Goal: Register for event/course

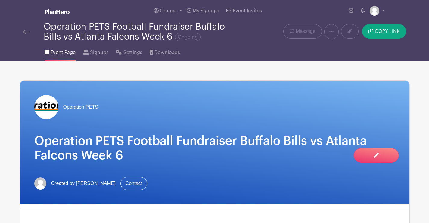
click at [26, 32] on img at bounding box center [26, 32] width 6 height 4
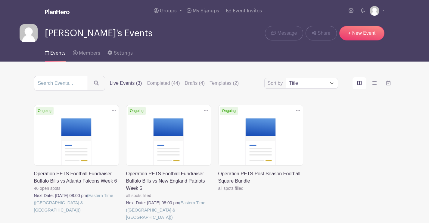
click at [34, 213] on link at bounding box center [34, 213] width 0 height 0
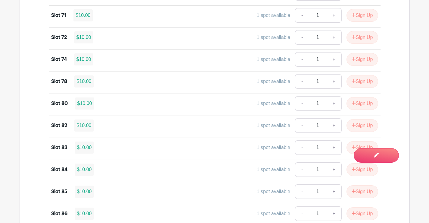
scroll to position [1121, 0]
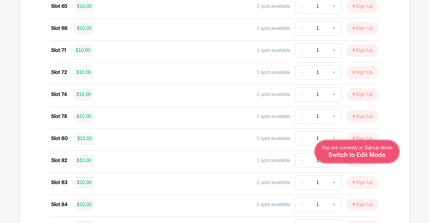
click at [369, 157] on span "Switch to Edit Mode" at bounding box center [357, 155] width 57 height 6
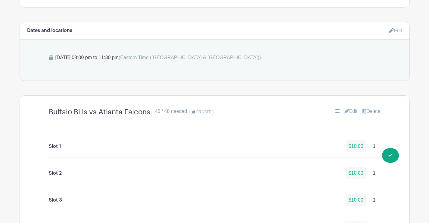
scroll to position [391, 0]
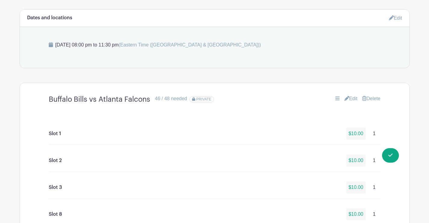
click at [352, 98] on link "Edit" at bounding box center [350, 98] width 13 height 7
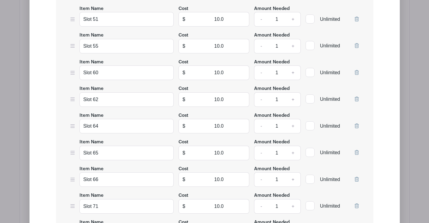
scroll to position [1415, 0]
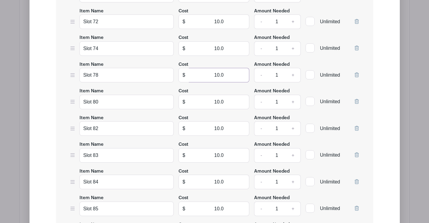
drag, startPoint x: 212, startPoint y: 73, endPoint x: 253, endPoint y: 74, distance: 41.0
click at [253, 74] on div "Item Name Slot 78 Cost $ 10.0 Amount Needed - 1 + Unlimited" at bounding box center [214, 72] width 288 height 22
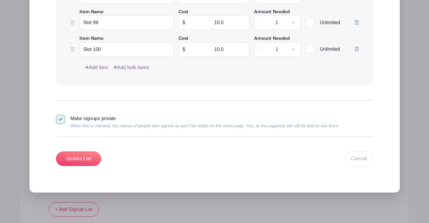
scroll to position [1927, 0]
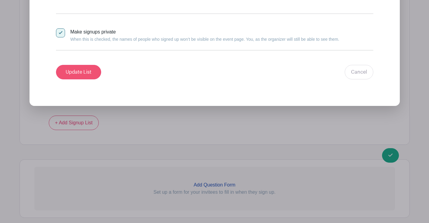
type input "0"
click at [80, 71] on input "Update List" at bounding box center [78, 72] width 45 height 14
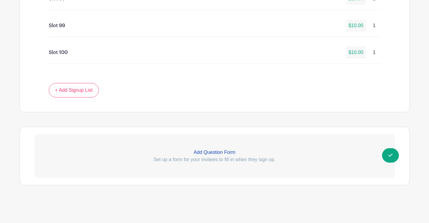
scroll to position [1700, 0]
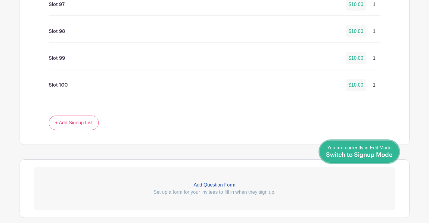
click at [381, 156] on span "Switch to Signup Mode" at bounding box center [359, 155] width 67 height 6
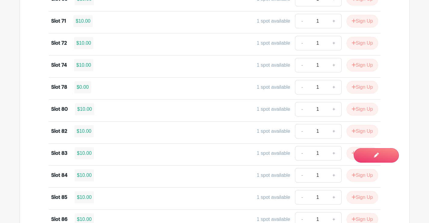
scroll to position [1151, 0]
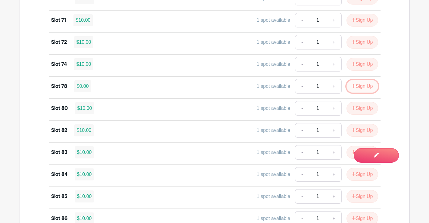
click at [362, 84] on button "Sign Up" at bounding box center [363, 86] width 32 height 13
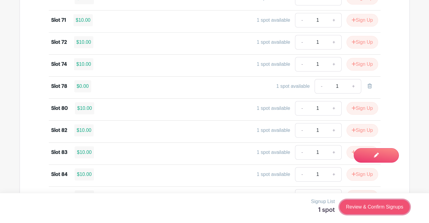
click at [366, 207] on link "Review & Confirm Signups" at bounding box center [375, 206] width 70 height 14
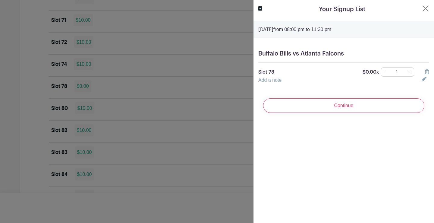
click at [274, 81] on link "Add a note" at bounding box center [269, 79] width 23 height 5
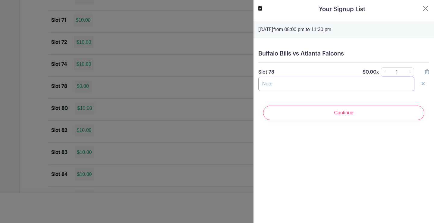
click at [282, 87] on input "text" at bounding box center [336, 83] width 156 height 14
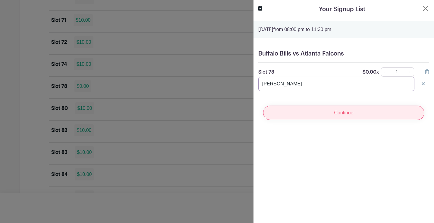
type input "[PERSON_NAME]"
click at [345, 110] on input "Continue" at bounding box center [343, 112] width 161 height 14
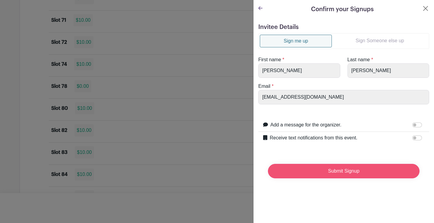
click at [345, 172] on input "Submit Signup" at bounding box center [343, 171] width 151 height 14
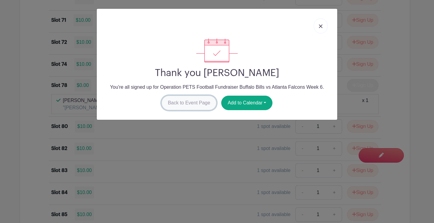
click at [187, 104] on link "Back to Event Page" at bounding box center [188, 102] width 55 height 14
